Goal: Transaction & Acquisition: Purchase product/service

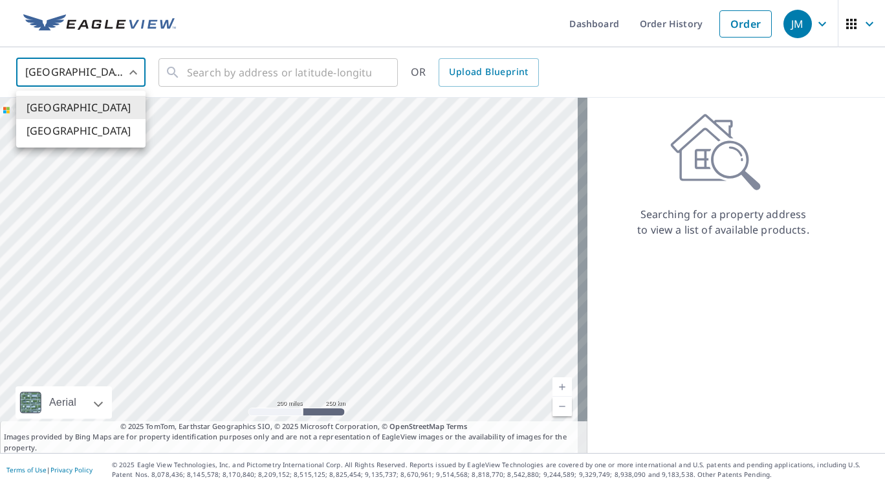
click at [129, 68] on body "JM JM Dashboard Order History Order JM United States US ​ ​ OR Upload Blueprint…" at bounding box center [442, 243] width 885 height 486
click at [85, 142] on li "[GEOGRAPHIC_DATA]" at bounding box center [80, 130] width 129 height 23
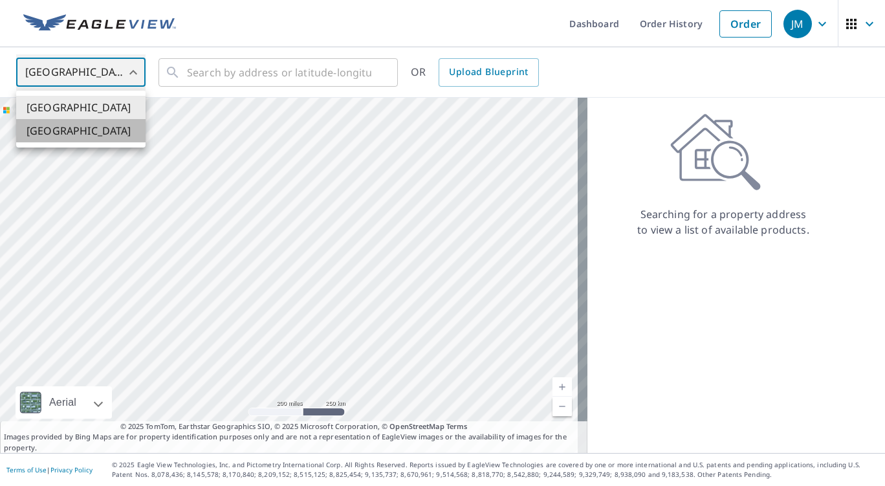
type input "CA"
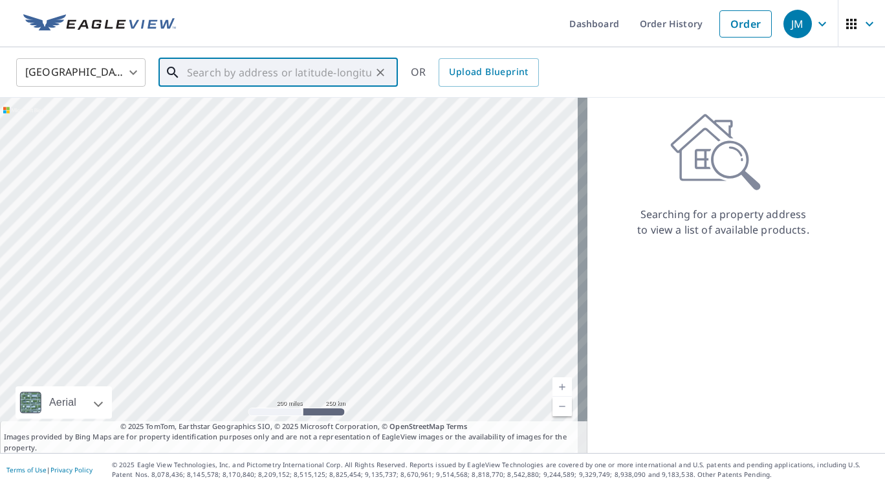
click at [213, 72] on input "text" at bounding box center [279, 72] width 184 height 36
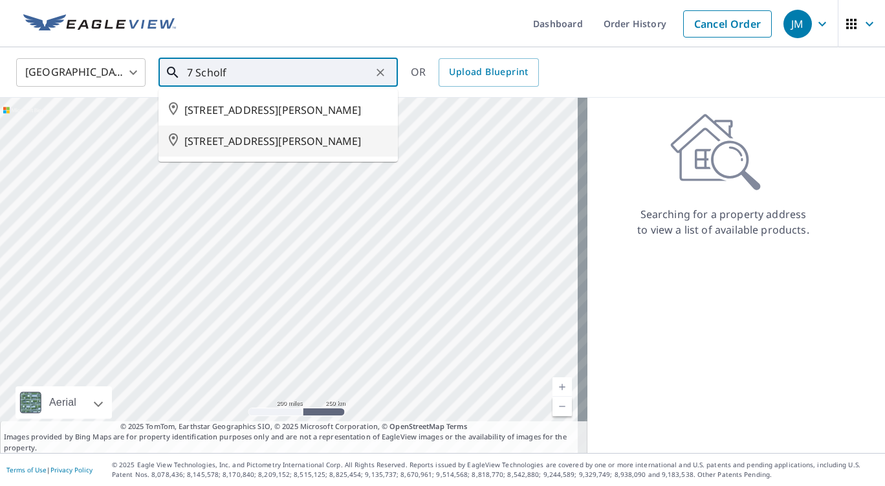
click at [219, 149] on span "[STREET_ADDRESS][PERSON_NAME]" at bounding box center [285, 141] width 203 height 16
type input "[STREET_ADDRESS][PERSON_NAME]"
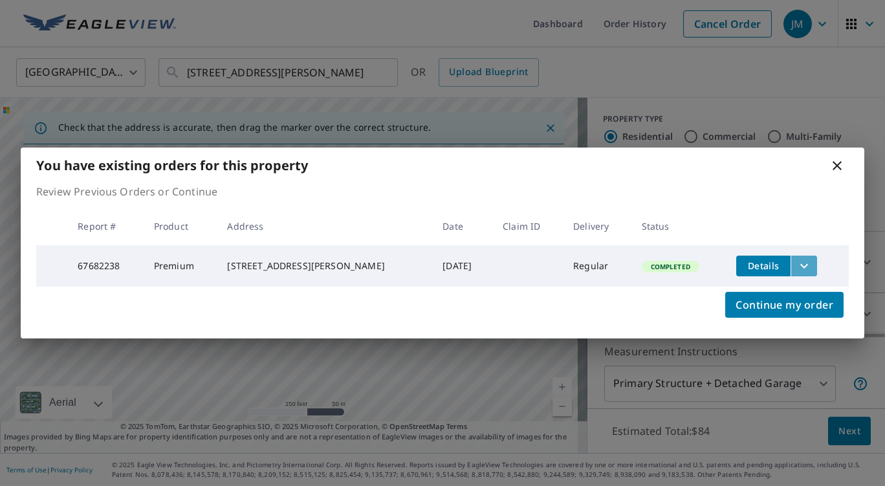
click at [800, 263] on icon "filesDropdownBtn-67682238" at bounding box center [804, 265] width 8 height 5
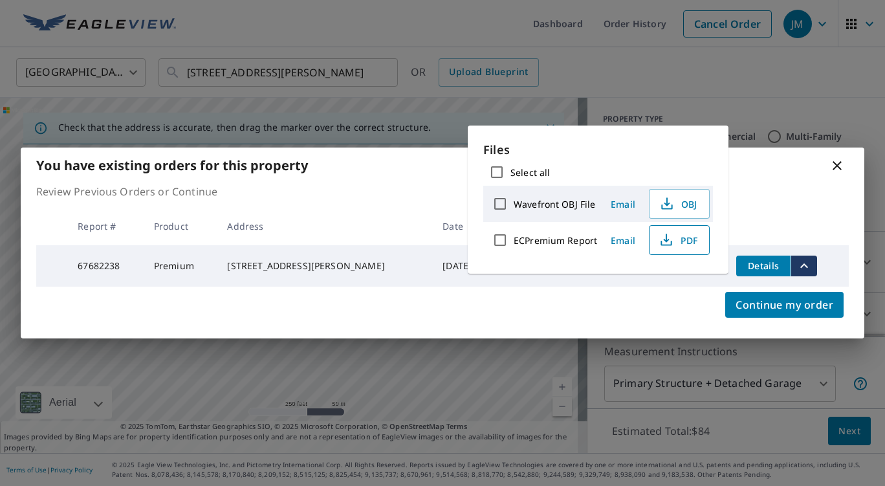
click at [682, 235] on span "PDF" at bounding box center [677, 240] width 41 height 16
click at [816, 75] on div "You have existing orders for this property Review Previous Orders or Continue R…" at bounding box center [442, 243] width 885 height 486
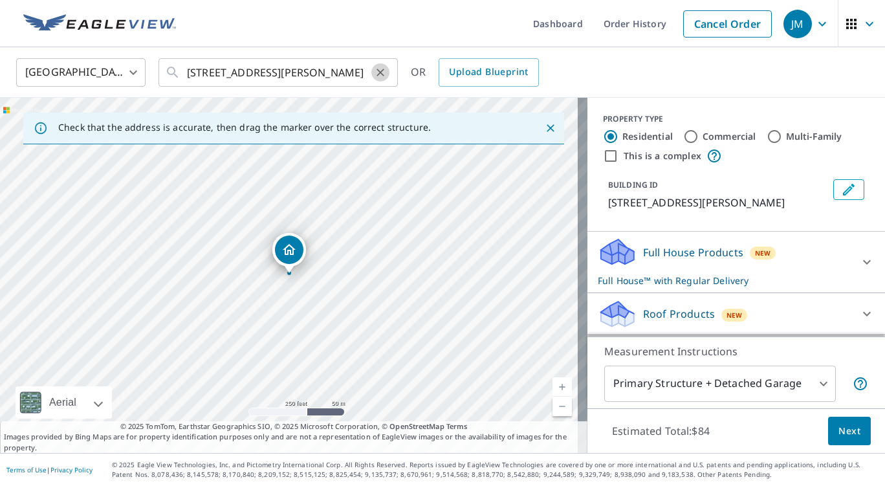
click at [385, 74] on icon "Clear" at bounding box center [380, 72] width 13 height 13
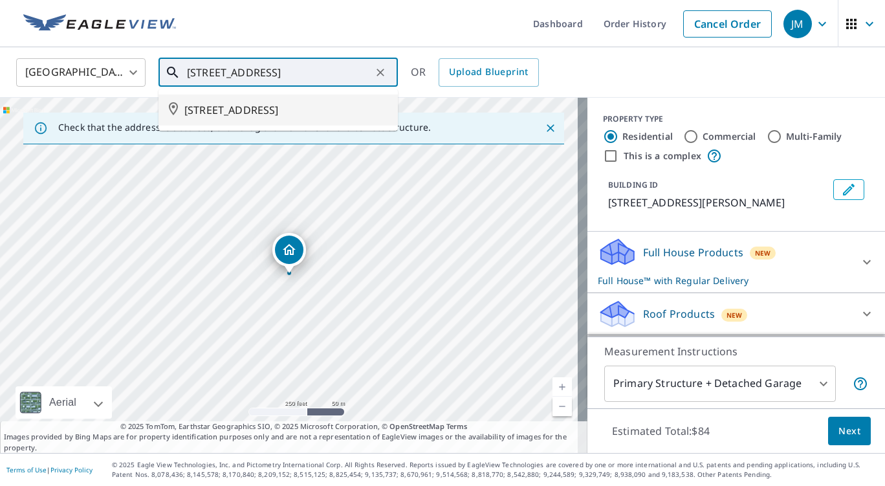
click at [270, 103] on span "[STREET_ADDRESS]" at bounding box center [285, 110] width 203 height 16
type input "[STREET_ADDRESS]"
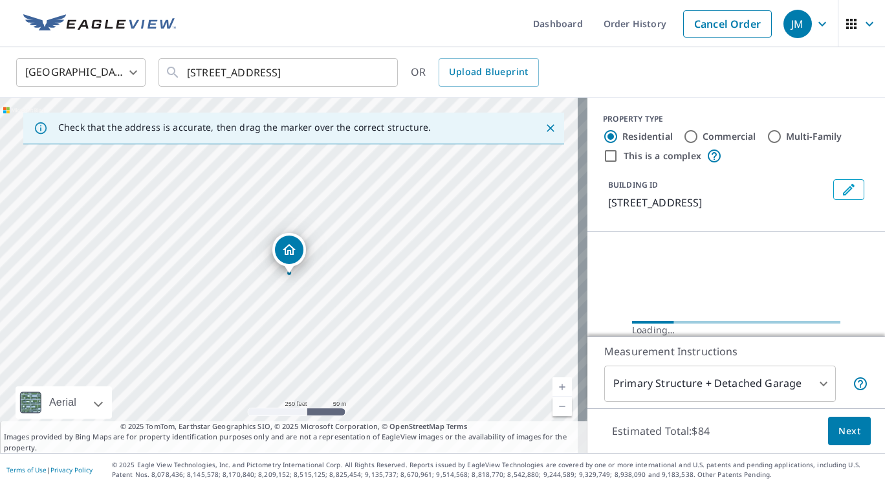
click at [270, 103] on div "[STREET_ADDRESS]" at bounding box center [293, 275] width 587 height 355
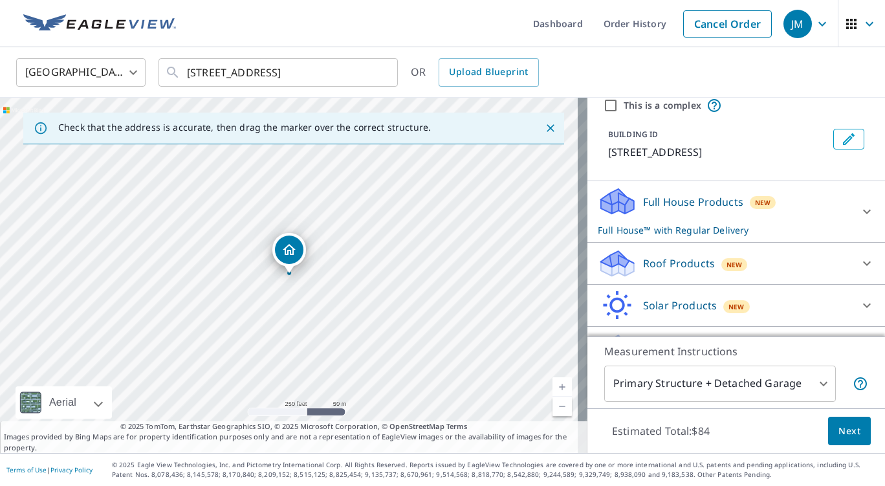
scroll to position [56, 0]
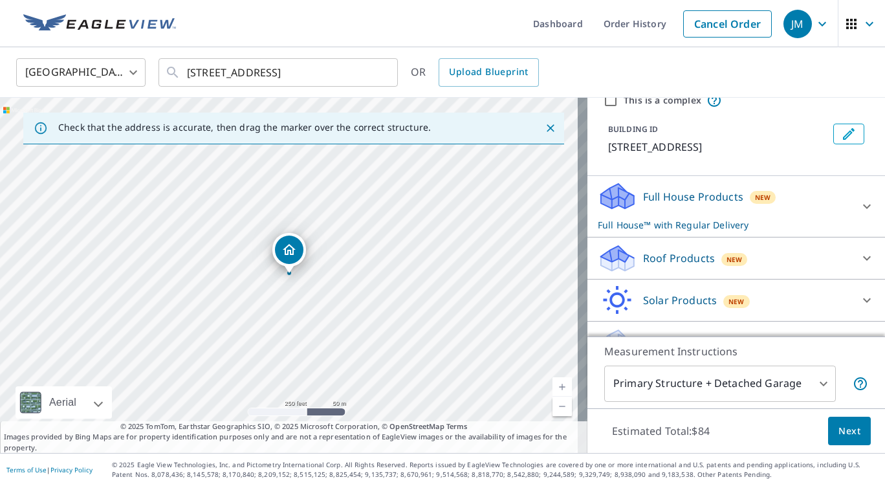
click at [656, 266] on p "Roof Products" at bounding box center [679, 258] width 72 height 16
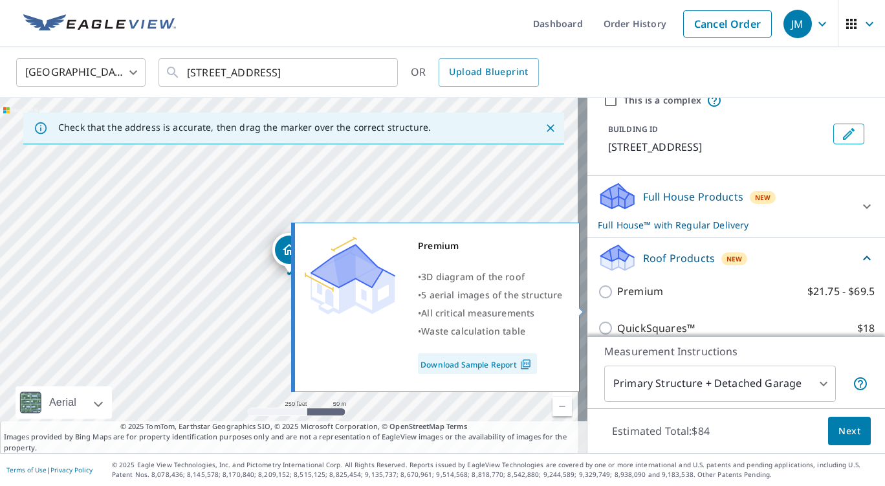
click at [617, 299] on p "Premium" at bounding box center [640, 291] width 46 height 16
click at [616, 299] on input "Premium $21.75 - $69.5" at bounding box center [607, 292] width 19 height 16
checkbox input "true"
checkbox input "false"
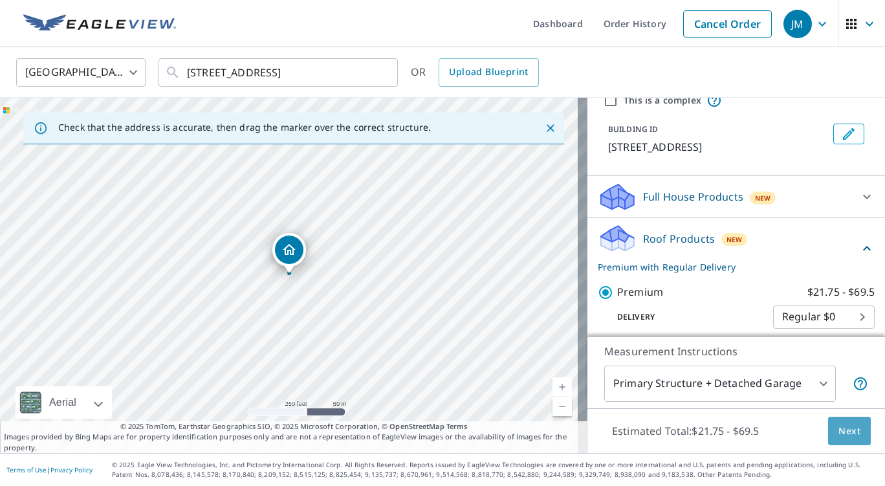
click at [843, 424] on span "Next" at bounding box center [849, 431] width 22 height 16
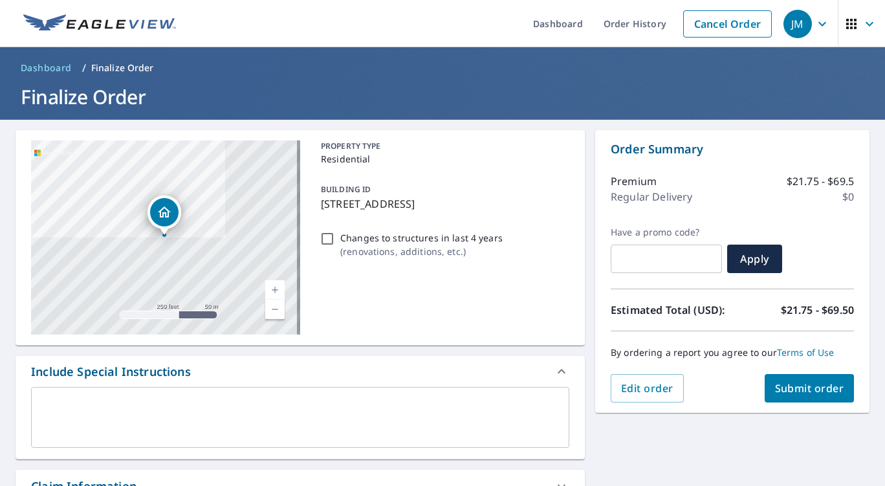
click at [794, 383] on span "Submit order" at bounding box center [809, 388] width 69 height 14
